Goal: Transaction & Acquisition: Purchase product/service

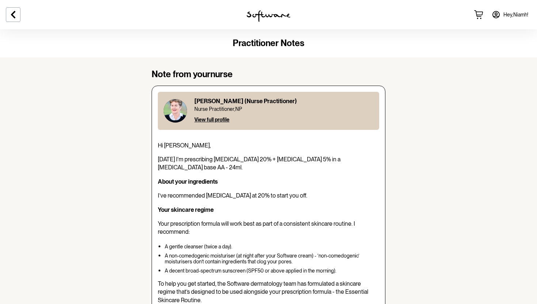
click at [254, 18] on img at bounding box center [269, 16] width 44 height 12
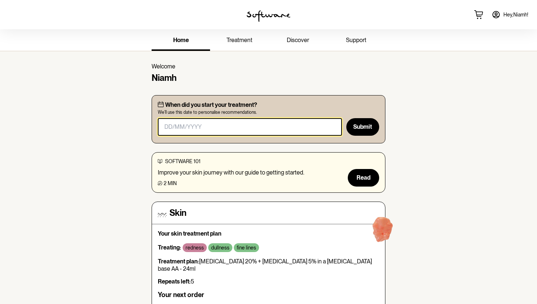
click at [181, 126] on input "masked-date" at bounding box center [250, 127] width 184 height 18
type input "[DATE]"
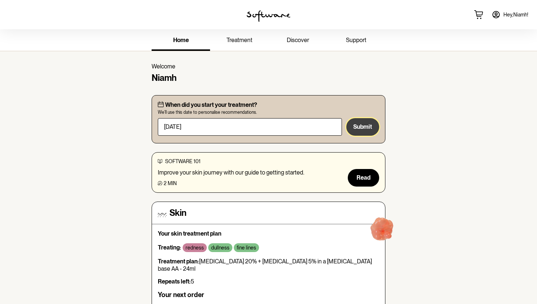
click at [363, 131] on button "Submit" at bounding box center [362, 127] width 33 height 18
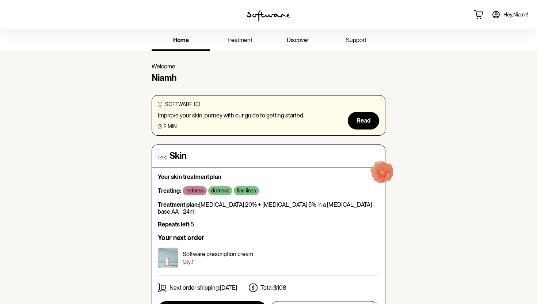
click at [84, 41] on div "home treatment discover support" at bounding box center [268, 40] width 537 height 22
click at [511, 12] on span "Hey, [PERSON_NAME] !" at bounding box center [515, 15] width 25 height 6
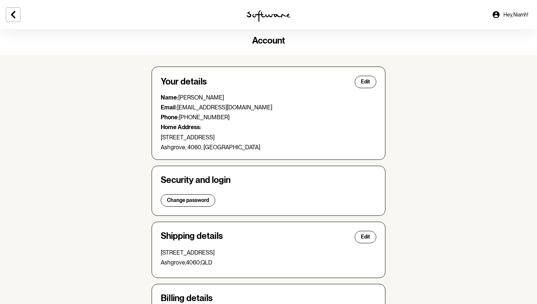
scroll to position [126, 0]
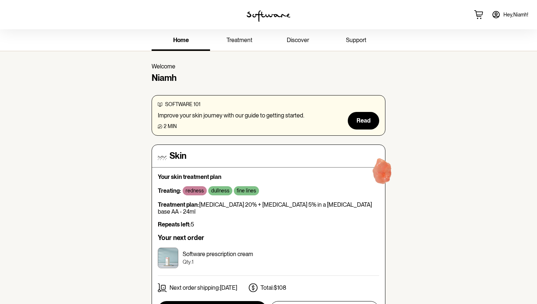
click at [304, 39] on span "discover" at bounding box center [298, 40] width 22 height 7
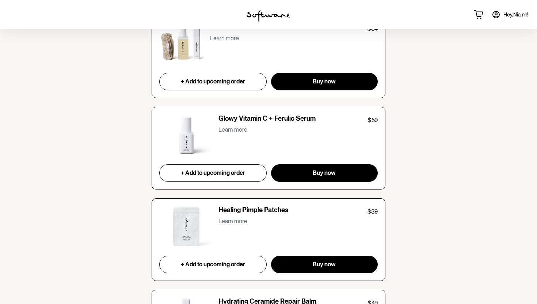
scroll to position [910, 0]
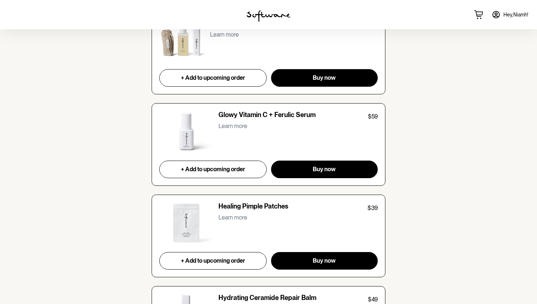
click at [229, 125] on p "Learn more" at bounding box center [232, 125] width 29 height 7
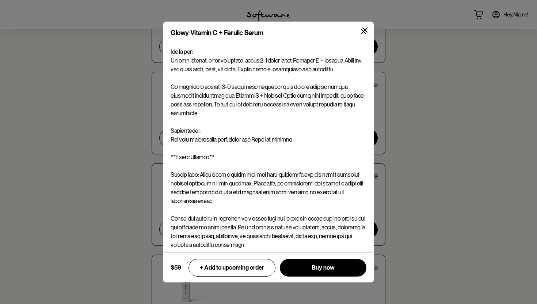
scroll to position [88, 0]
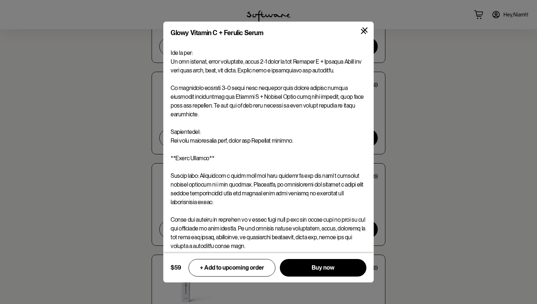
click at [242, 139] on p at bounding box center [269, 127] width 196 height 245
click at [439, 143] on div "Glowy Vitamin C + Ferulic Serum $59 + Add to upcoming order Buy now" at bounding box center [268, 152] width 537 height 304
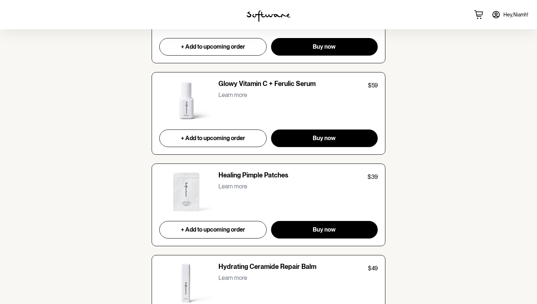
scroll to position [935, 0]
